Goal: Task Accomplishment & Management: Manage account settings

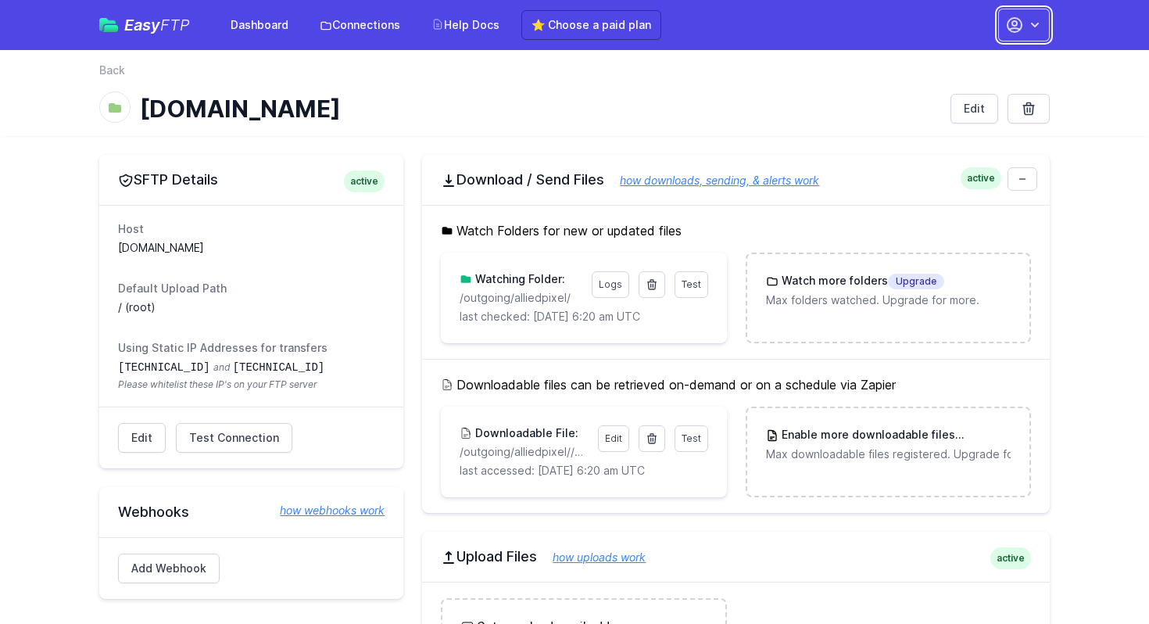
click at [1037, 23] on icon "button" at bounding box center [1035, 25] width 8 height 5
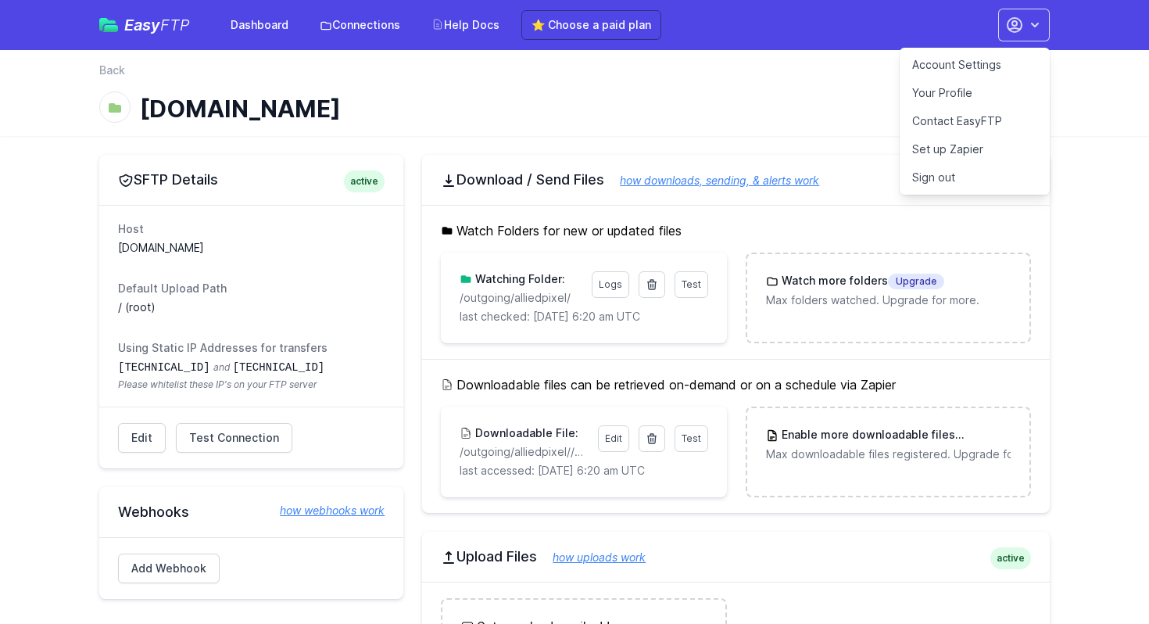
click at [964, 63] on link "Account Settings" at bounding box center [975, 65] width 150 height 28
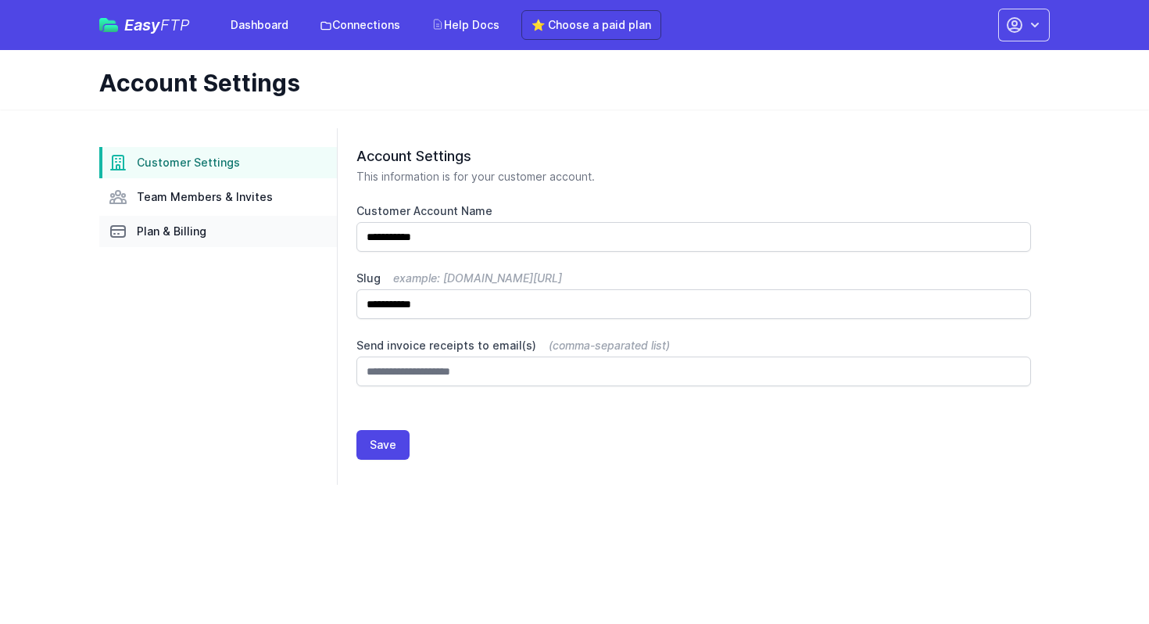
click at [189, 232] on span "Plan & Billing" at bounding box center [172, 232] width 70 height 16
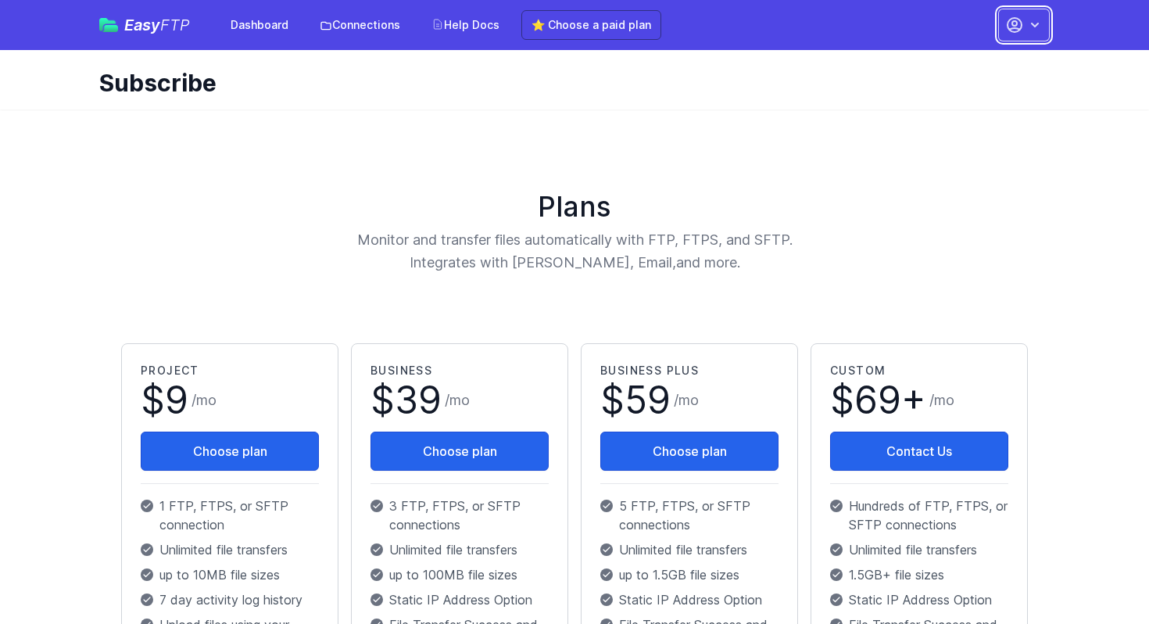
click at [1037, 28] on icon "button" at bounding box center [1035, 25] width 16 height 16
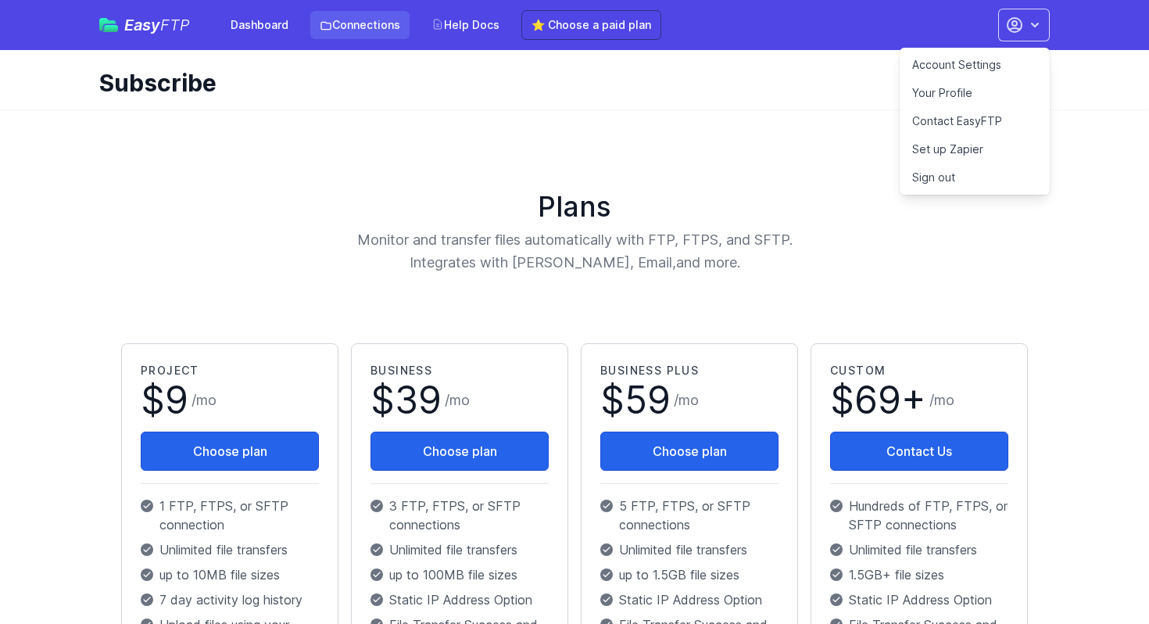
click at [349, 27] on link "Connections" at bounding box center [359, 25] width 99 height 28
